Goal: Task Accomplishment & Management: Complete application form

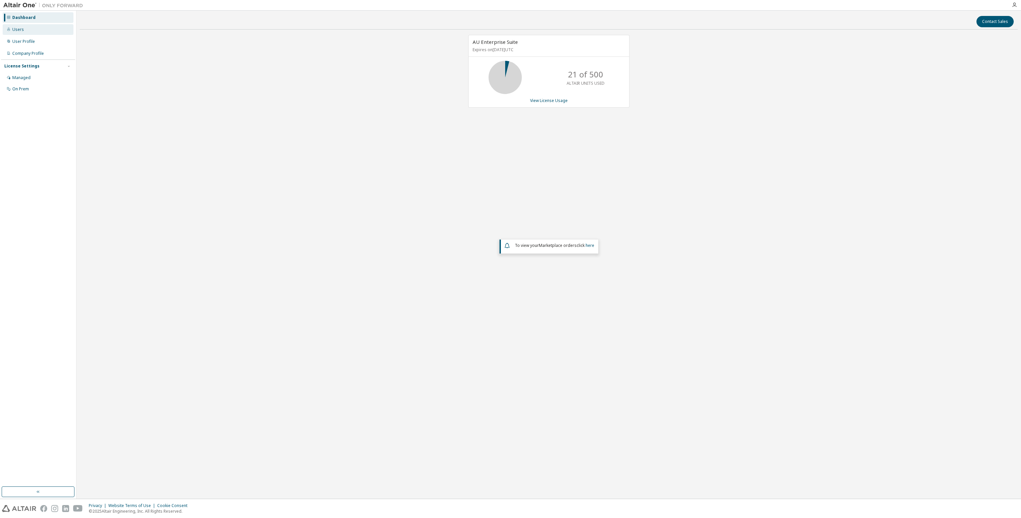
click at [24, 32] on div "Users" at bounding box center [38, 29] width 71 height 11
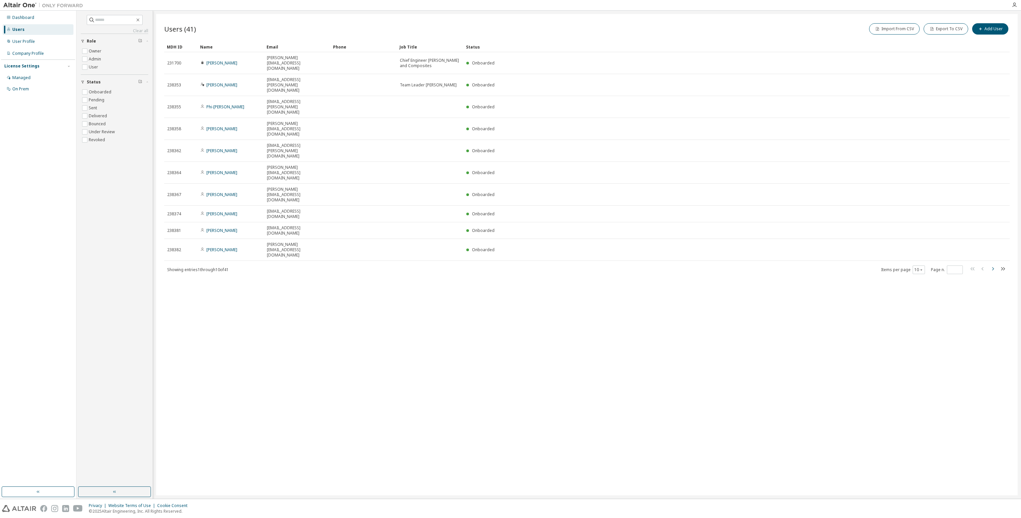
click at [992, 265] on icon "button" at bounding box center [993, 269] width 8 height 8
click at [993, 270] on icon "button" at bounding box center [993, 274] width 8 height 8
click at [993, 260] on icon "button" at bounding box center [993, 264] width 8 height 8
click at [993, 254] on icon "button" at bounding box center [993, 258] width 8 height 8
type input "*"
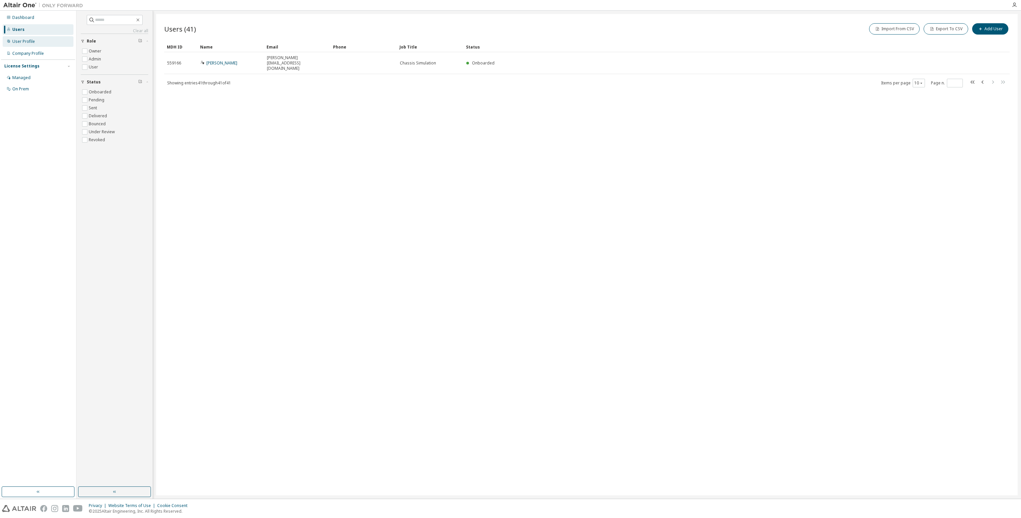
click at [33, 41] on div "User Profile" at bounding box center [23, 41] width 23 height 5
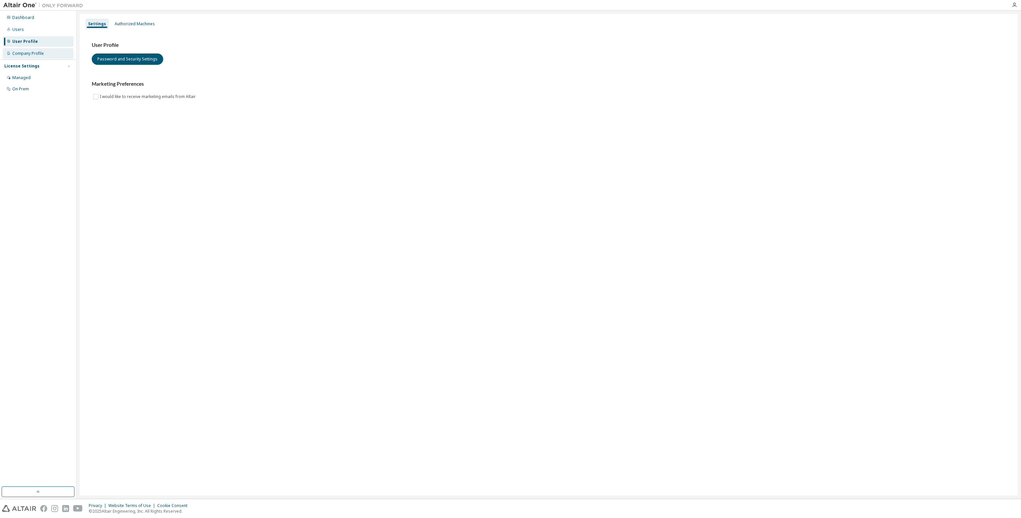
click at [32, 52] on div "Company Profile" at bounding box center [28, 53] width 32 height 5
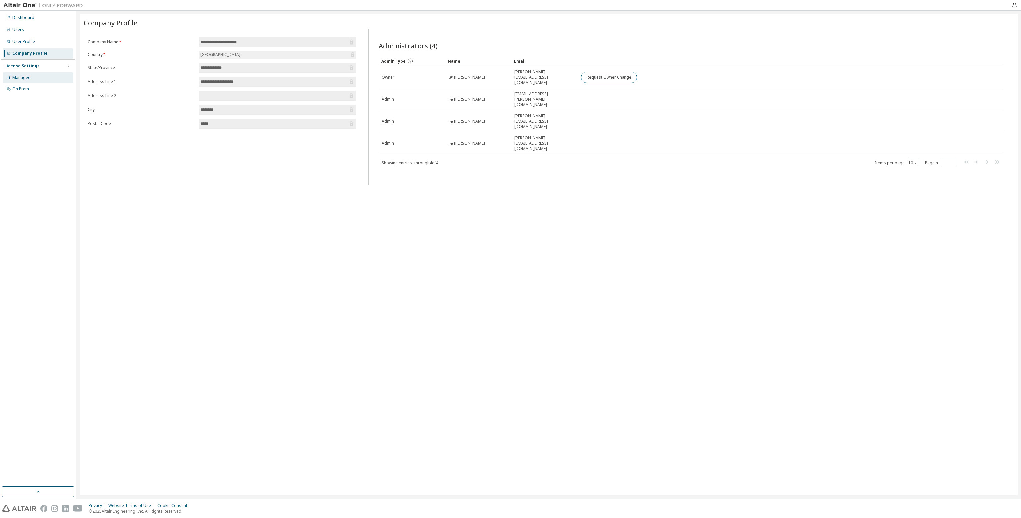
click at [36, 75] on div "Managed" at bounding box center [38, 77] width 71 height 11
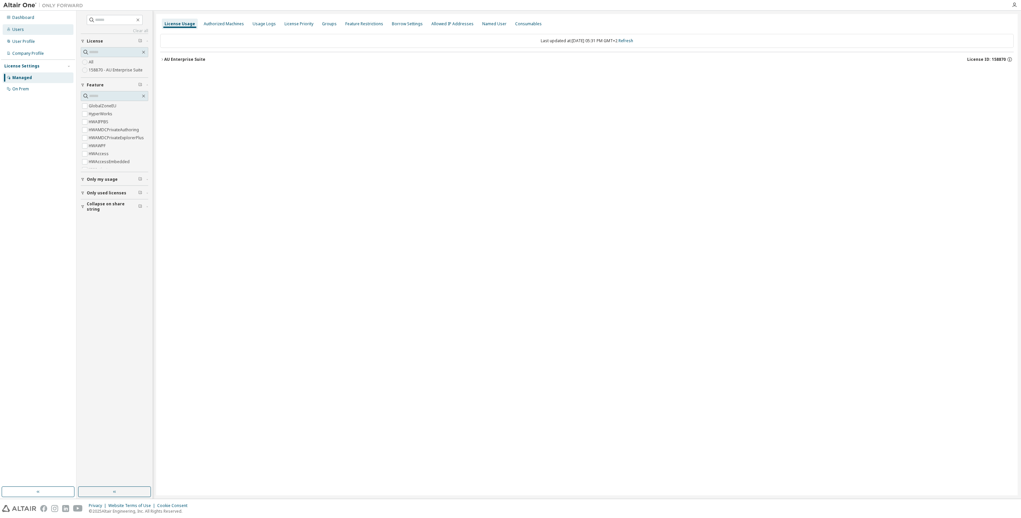
click at [35, 33] on div "Users" at bounding box center [38, 29] width 71 height 11
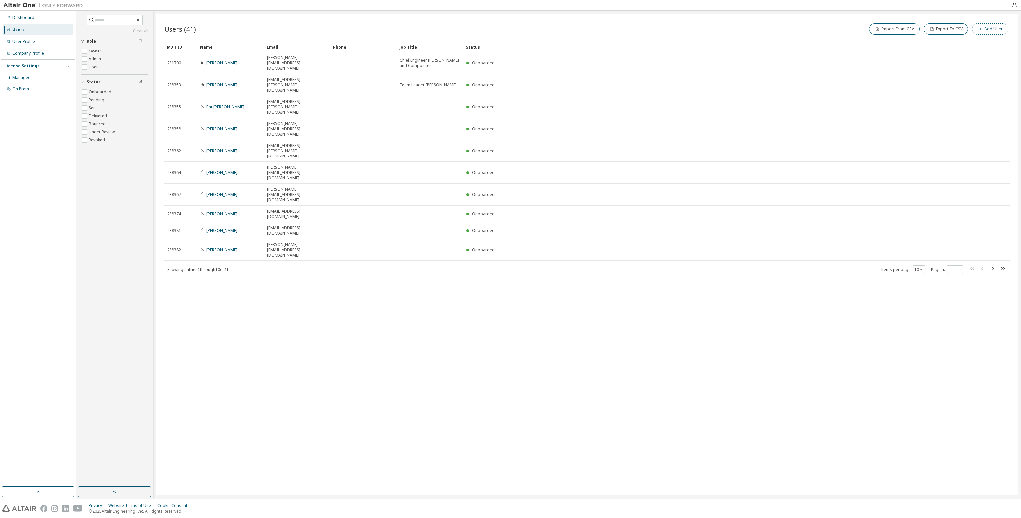
click at [984, 31] on button "Add User" at bounding box center [990, 28] width 36 height 11
click at [938, 42] on input "email" at bounding box center [974, 43] width 84 height 5
paste input "**********"
type input "**********"
click at [959, 54] on input "text" at bounding box center [974, 55] width 84 height 5
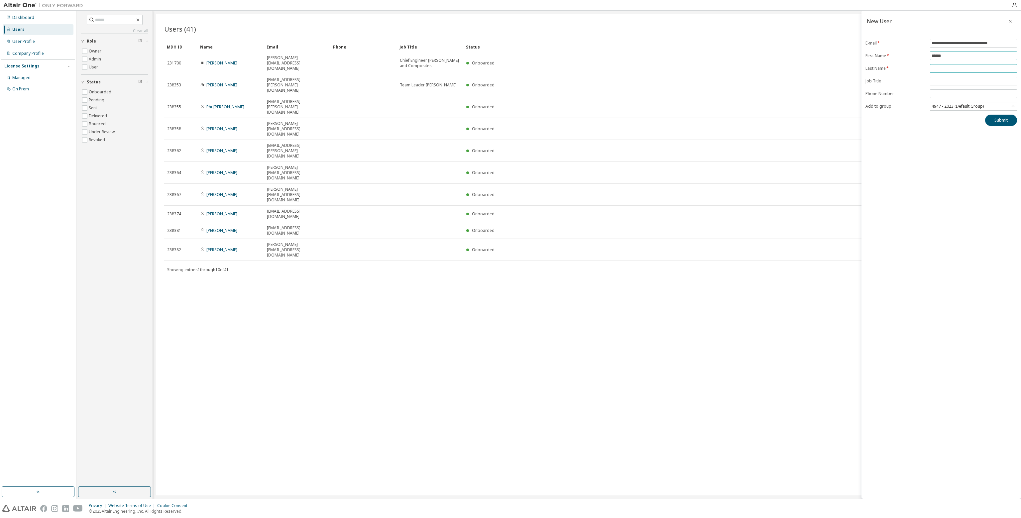
type input "******"
click at [951, 65] on span at bounding box center [973, 68] width 87 height 9
click at [947, 67] on input "text" at bounding box center [974, 68] width 84 height 5
type input "***"
click at [951, 66] on input "***" at bounding box center [974, 68] width 84 height 5
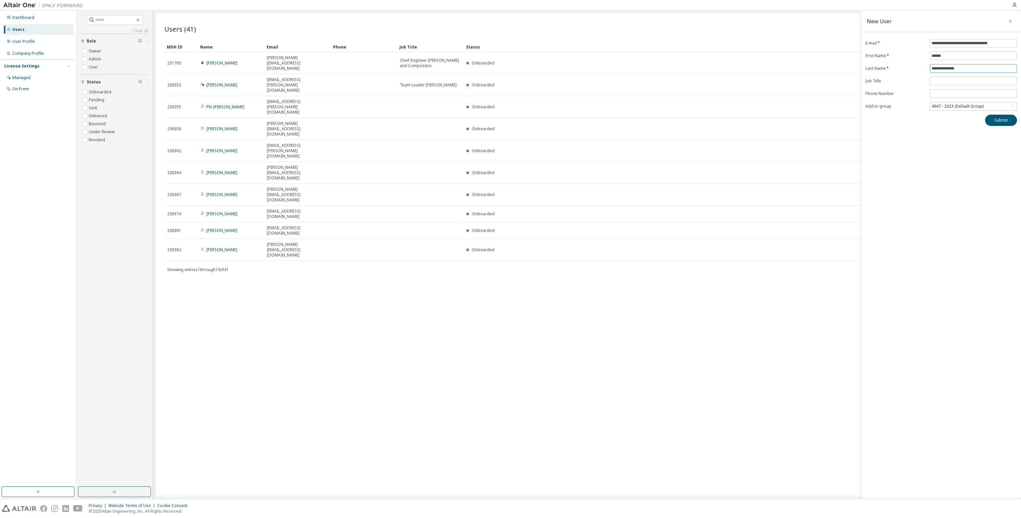
type input "**********"
click at [953, 106] on div "4947 - 2023 (Default Group)" at bounding box center [958, 106] width 54 height 7
click at [948, 141] on li "4947 - 2023 (Default Group)" at bounding box center [973, 140] width 85 height 9
click at [996, 119] on button "Submit" at bounding box center [1001, 120] width 32 height 11
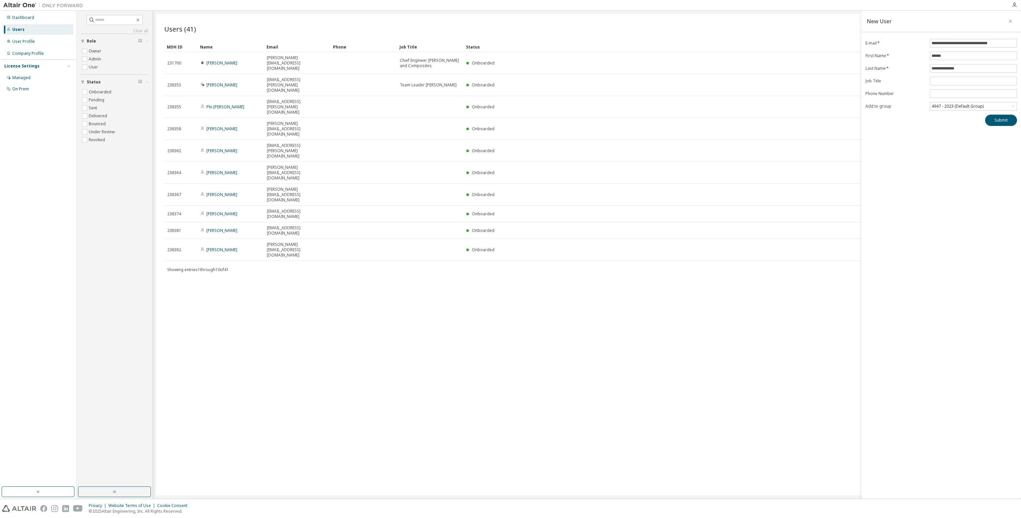
click at [962, 136] on div "**********" at bounding box center [942, 255] width 160 height 488
click at [995, 120] on button "Submit" at bounding box center [1001, 120] width 32 height 11
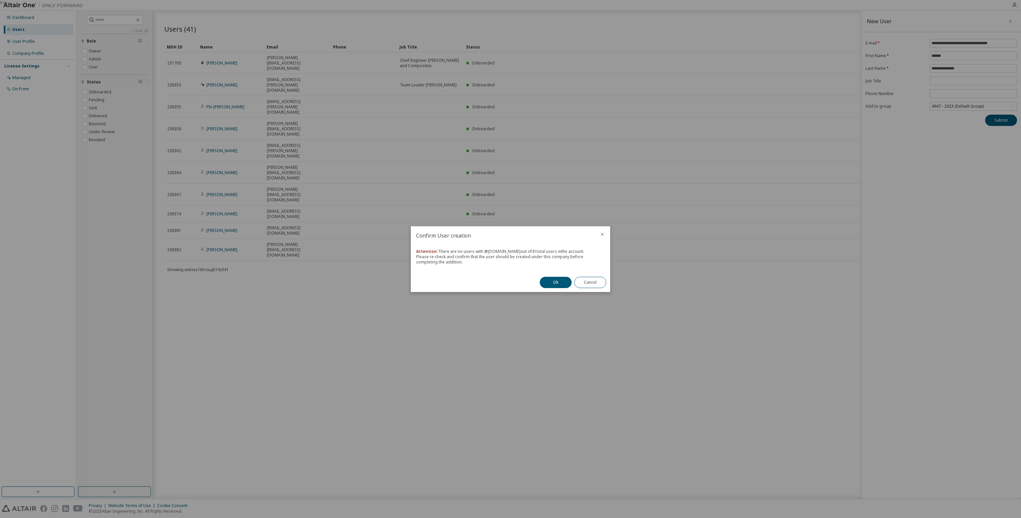
drag, startPoint x: 485, startPoint y: 252, endPoint x: 525, endPoint y: 252, distance: 39.9
click at [525, 252] on div "Attention: There are no users with @ deefholt-dynamics.com out of 41 total user…" at bounding box center [510, 257] width 189 height 16
click at [511, 257] on div "Attention: There are no users with @ deefholt-dynamics.com out of 41 total user…" at bounding box center [510, 257] width 189 height 16
click at [553, 280] on button "Ok" at bounding box center [556, 282] width 32 height 11
click at [589, 280] on button "Close" at bounding box center [590, 279] width 32 height 11
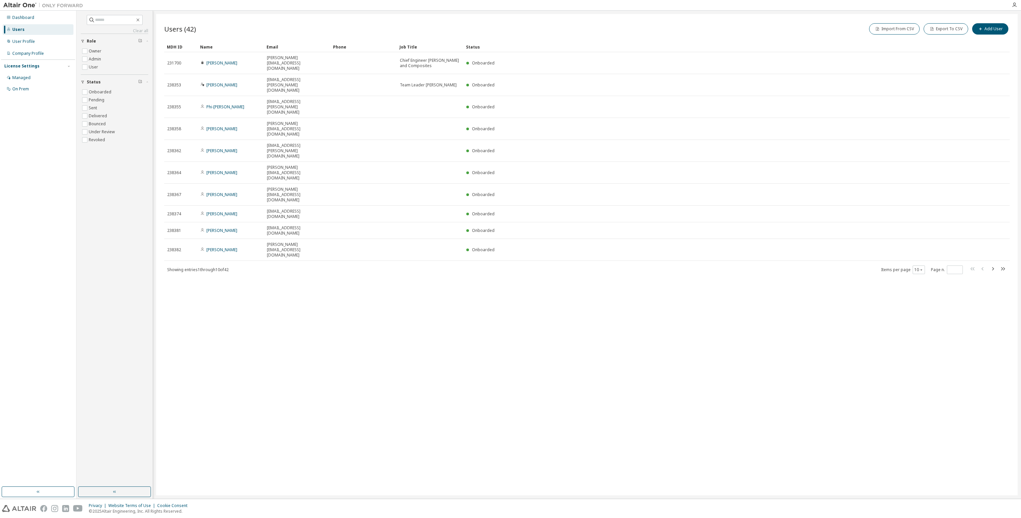
drag, startPoint x: 228, startPoint y: 204, endPoint x: 214, endPoint y: 202, distance: 14.2
click at [211, 202] on div "Users (42) Import From CSV Export To CSV Add User Clear Load Save Save As Field…" at bounding box center [587, 255] width 862 height 482
drag, startPoint x: 211, startPoint y: 202, endPoint x: 205, endPoint y: 201, distance: 5.6
click at [205, 201] on div "Users (42) Import From CSV Export To CSV Add User Clear Load Save Save As Field…" at bounding box center [587, 255] width 862 height 482
click at [26, 22] on div "Dashboard" at bounding box center [38, 17] width 71 height 11
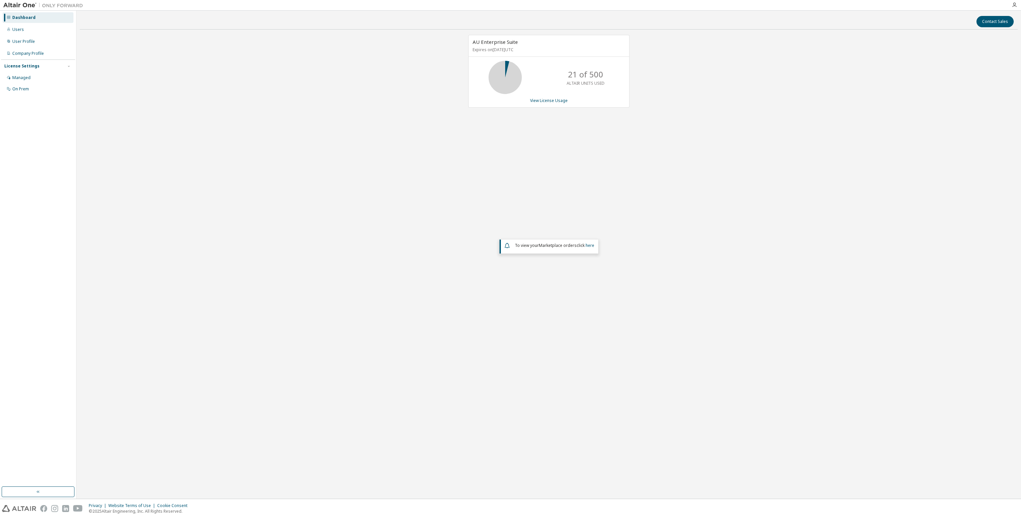
click at [27, 6] on img at bounding box center [44, 5] width 83 height 7
